Goal: Task Accomplishment & Management: Use online tool/utility

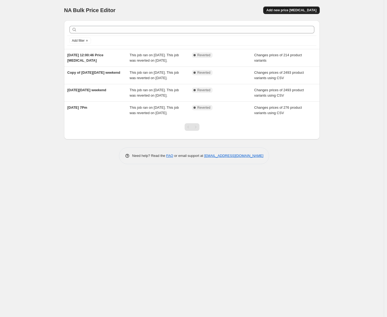
click at [280, 13] on button "Add new price [MEDICAL_DATA]" at bounding box center [291, 10] width 57 height 8
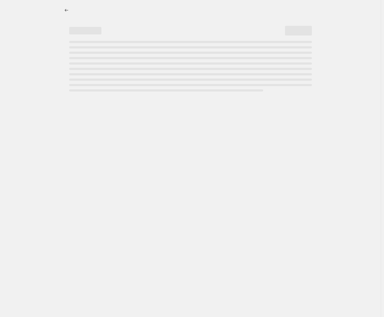
select select "percentage"
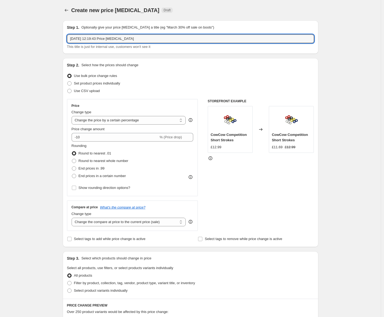
drag, startPoint x: 152, startPoint y: 38, endPoint x: 61, endPoint y: 24, distance: 92.4
click at [61, 24] on div "Step 1. Optionally give your price [MEDICAL_DATA] a title (eg "March 30% off sa…" at bounding box center [188, 261] width 260 height 491
type input "27th Sat [DOMAIN_NAME]"
click at [84, 90] on span "Use CSV upload" at bounding box center [87, 91] width 26 height 4
click at [68, 89] on input "Use CSV upload" at bounding box center [67, 89] width 0 height 0
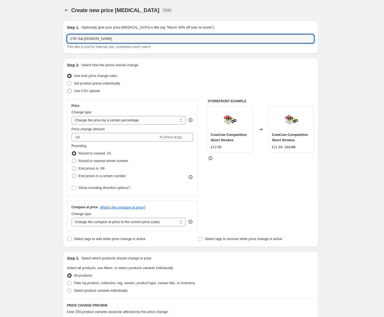
radio input "true"
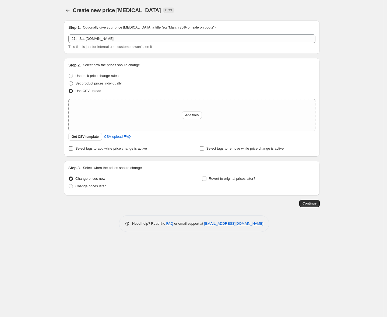
click at [83, 149] on span "Select tags to add while price change is active" at bounding box center [111, 148] width 72 height 4
click at [73, 149] on input "Select tags to add while price change is active" at bounding box center [71, 148] width 4 height 4
checkbox input "true"
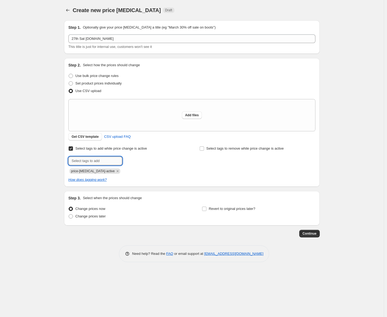
click at [84, 159] on input "text" at bounding box center [95, 161] width 54 height 9
type input "S"
type input "SALE!"
click at [128, 159] on b "Add" at bounding box center [130, 161] width 6 height 4
click at [201, 148] on input "Select tags to remove while price change is active" at bounding box center [202, 148] width 4 height 4
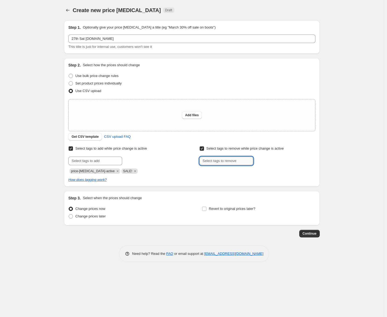
click at [217, 163] on input "text" at bounding box center [227, 161] width 54 height 9
click at [201, 148] on input "Select tags to remove while price change is active" at bounding box center [202, 148] width 4 height 4
checkbox input "false"
drag, startPoint x: 203, startPoint y: 209, endPoint x: 109, endPoint y: 216, distance: 94.8
click at [117, 216] on div "Change prices now Change prices later Revert to original prices later?" at bounding box center [191, 213] width 247 height 16
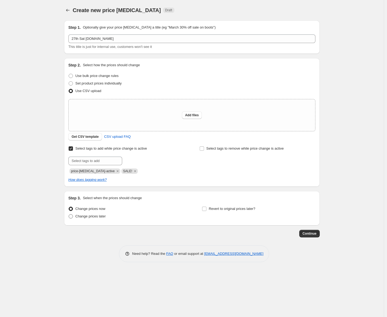
click at [91, 215] on span "Change prices later" at bounding box center [90, 216] width 30 height 4
click at [69, 215] on input "Change prices later" at bounding box center [69, 214] width 0 height 0
radio input "true"
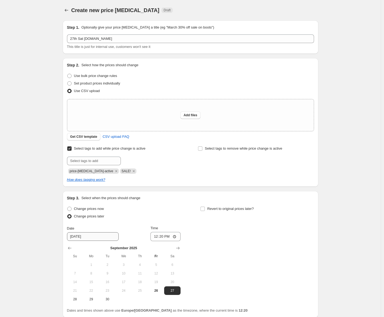
scroll to position [11, 0]
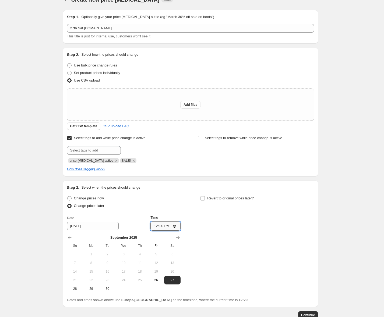
click at [179, 226] on input "12:20" at bounding box center [166, 226] width 30 height 9
type input "08:55"
click at [216, 221] on div "Change prices now Change prices later Date [DATE] Time 08:55 [DATE] Su Mo Tu We…" at bounding box center [190, 244] width 247 height 99
click at [205, 198] on input "Revert to original prices later?" at bounding box center [203, 198] width 4 height 4
checkbox input "true"
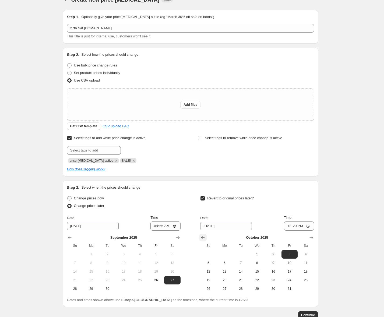
click at [206, 236] on icon "Show previous month, September 2025" at bounding box center [202, 237] width 5 height 5
click at [221, 288] on span "29" at bounding box center [225, 289] width 12 height 4
type input "[DATE]"
click at [311, 225] on input "12:20" at bounding box center [299, 226] width 30 height 9
drag, startPoint x: 313, startPoint y: 225, endPoint x: 300, endPoint y: 224, distance: 12.7
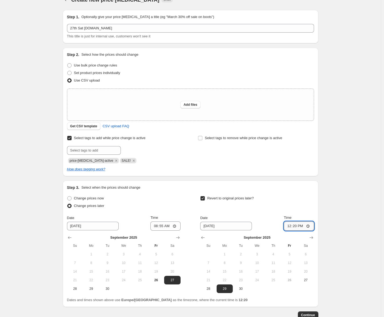
click at [300, 224] on input "12:20" at bounding box center [299, 226] width 30 height 9
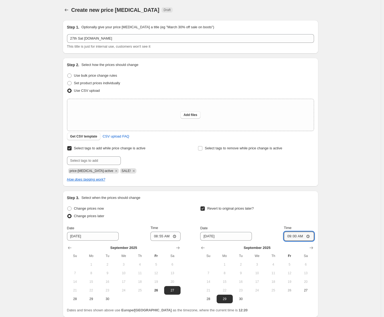
scroll to position [46, 0]
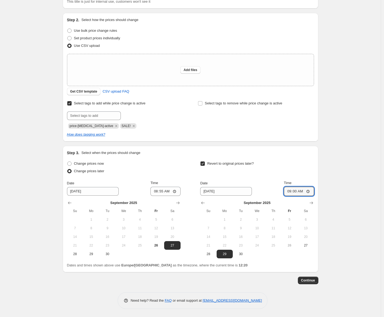
type input "09:00"
click at [190, 69] on span "Add files" at bounding box center [191, 70] width 14 height 4
type input "C:\fakepath\csv_template_user_47070-3.csv"
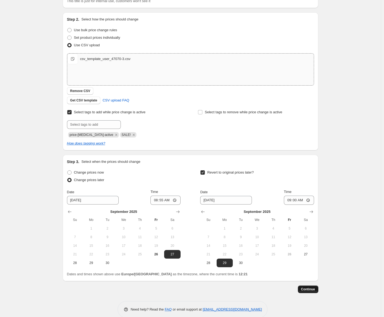
click at [307, 289] on span "Continue" at bounding box center [308, 289] width 14 height 4
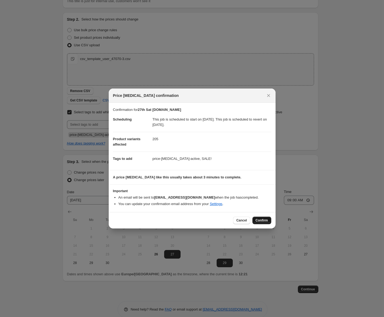
click at [259, 221] on span "Confirm" at bounding box center [262, 220] width 12 height 4
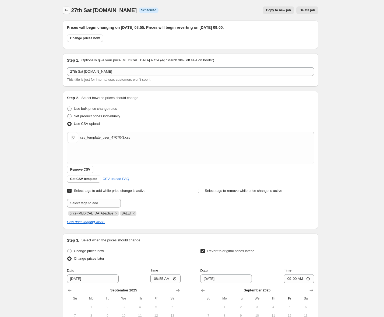
click at [67, 13] on button "Price change jobs" at bounding box center [67, 10] width 8 height 8
